Goal: Task Accomplishment & Management: Manage account settings

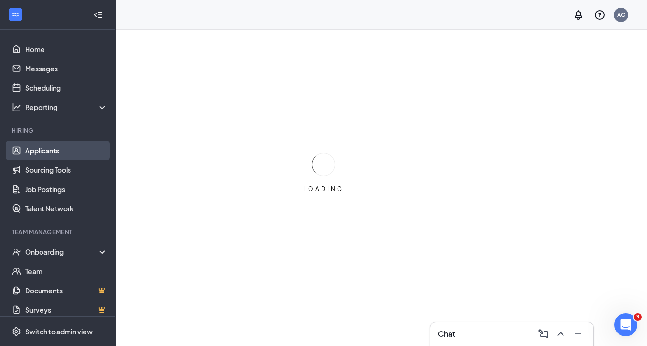
click at [37, 154] on link "Applicants" at bounding box center [66, 150] width 83 height 19
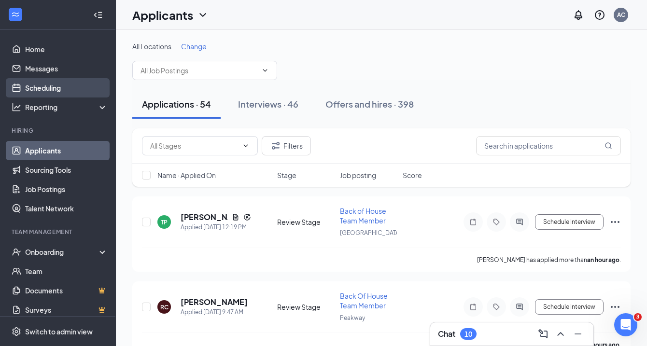
click at [57, 90] on link "Scheduling" at bounding box center [66, 87] width 83 height 19
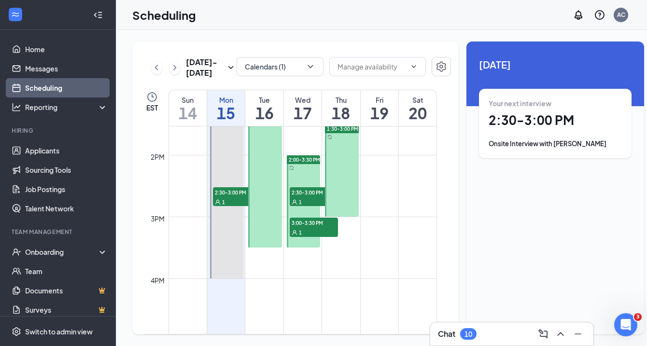
scroll to position [855, 0]
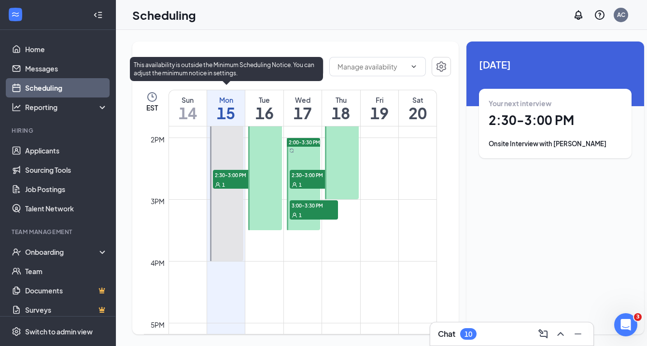
click at [227, 180] on span "2:30-3:00 PM" at bounding box center [237, 175] width 48 height 10
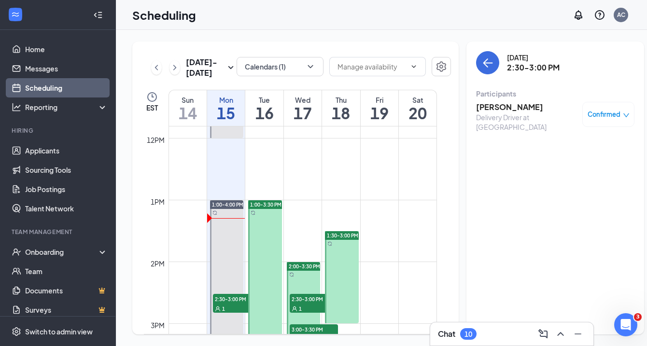
scroll to position [726, 0]
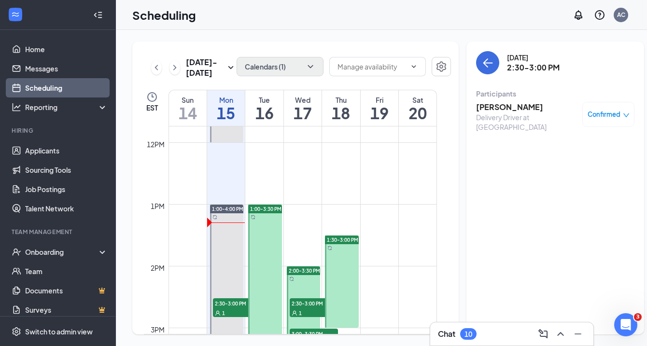
click at [285, 66] on button "Calendars (1)" at bounding box center [280, 66] width 87 height 19
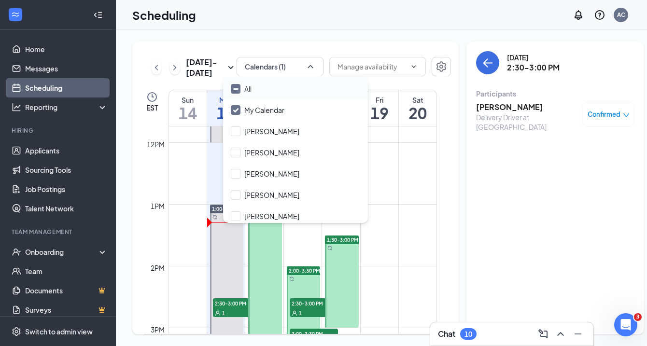
click at [280, 92] on div "All" at bounding box center [295, 88] width 145 height 21
checkbox input "true"
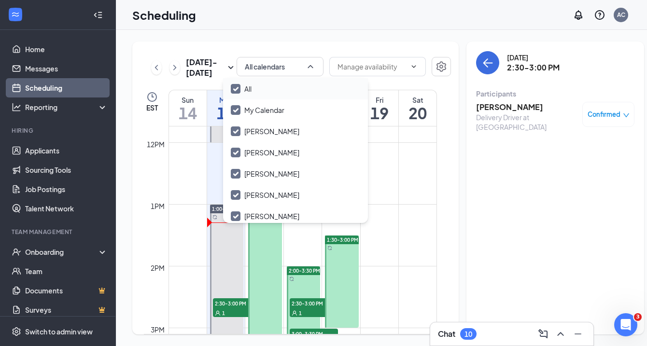
checkbox input "true"
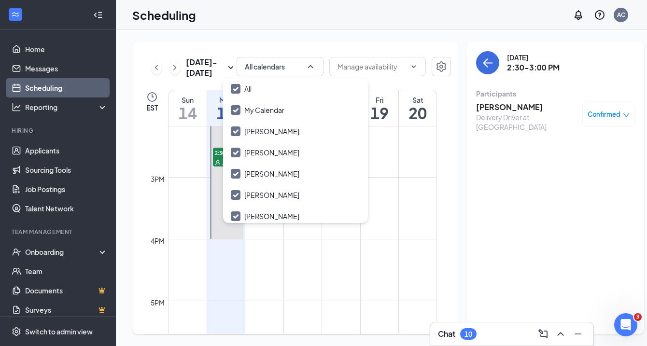
scroll to position [823, 0]
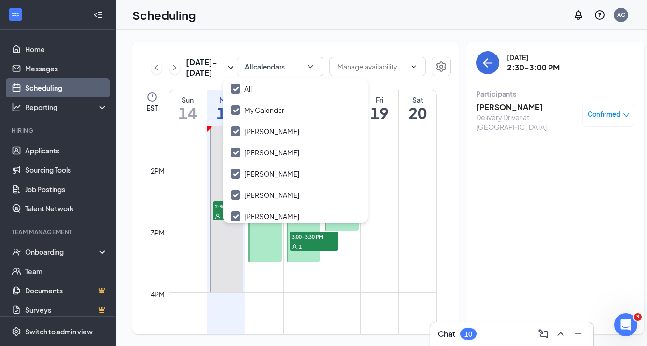
click at [396, 185] on td at bounding box center [303, 176] width 269 height 15
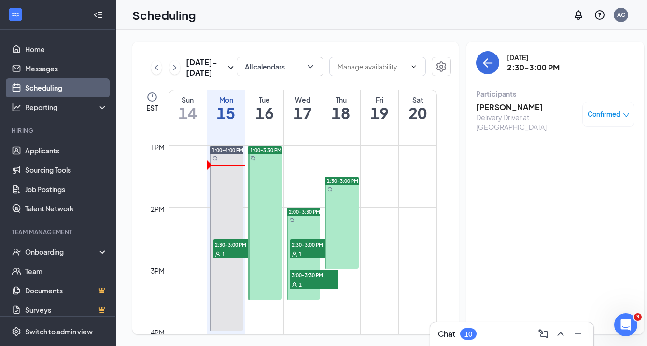
scroll to position [788, 0]
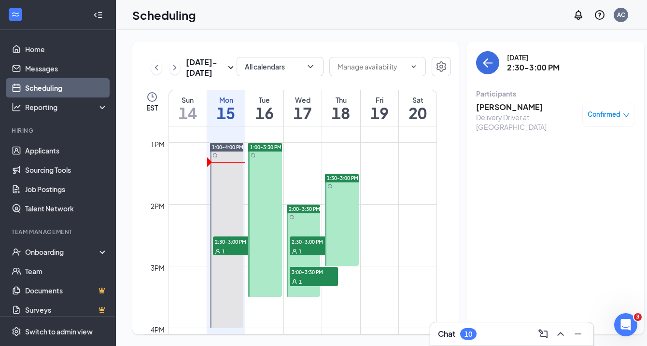
click at [343, 214] on div at bounding box center [341, 220] width 33 height 92
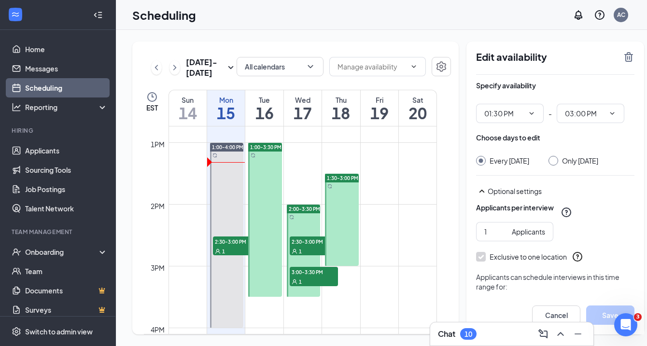
click at [314, 286] on div "1" at bounding box center [314, 282] width 48 height 10
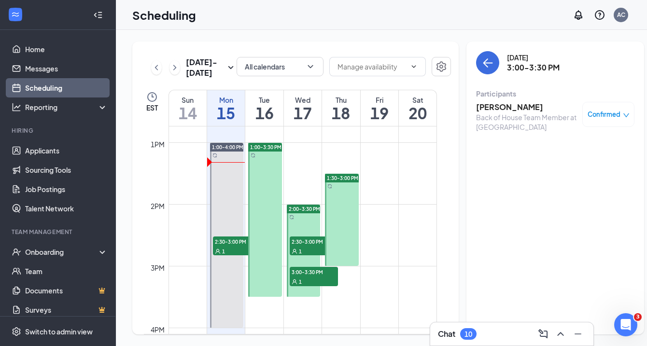
click at [313, 256] on div "1" at bounding box center [314, 251] width 48 height 10
